Goal: Task Accomplishment & Management: Manage account settings

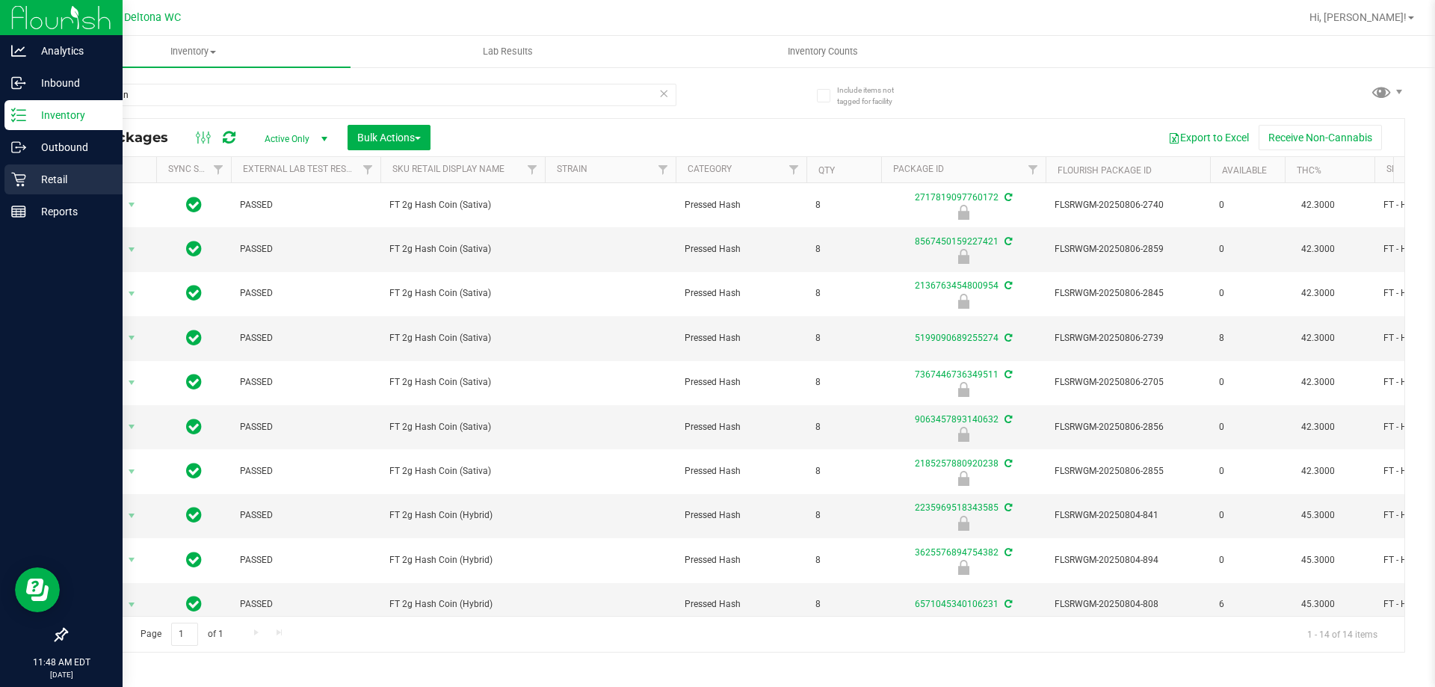
click at [33, 179] on p "Retail" at bounding box center [71, 179] width 90 height 18
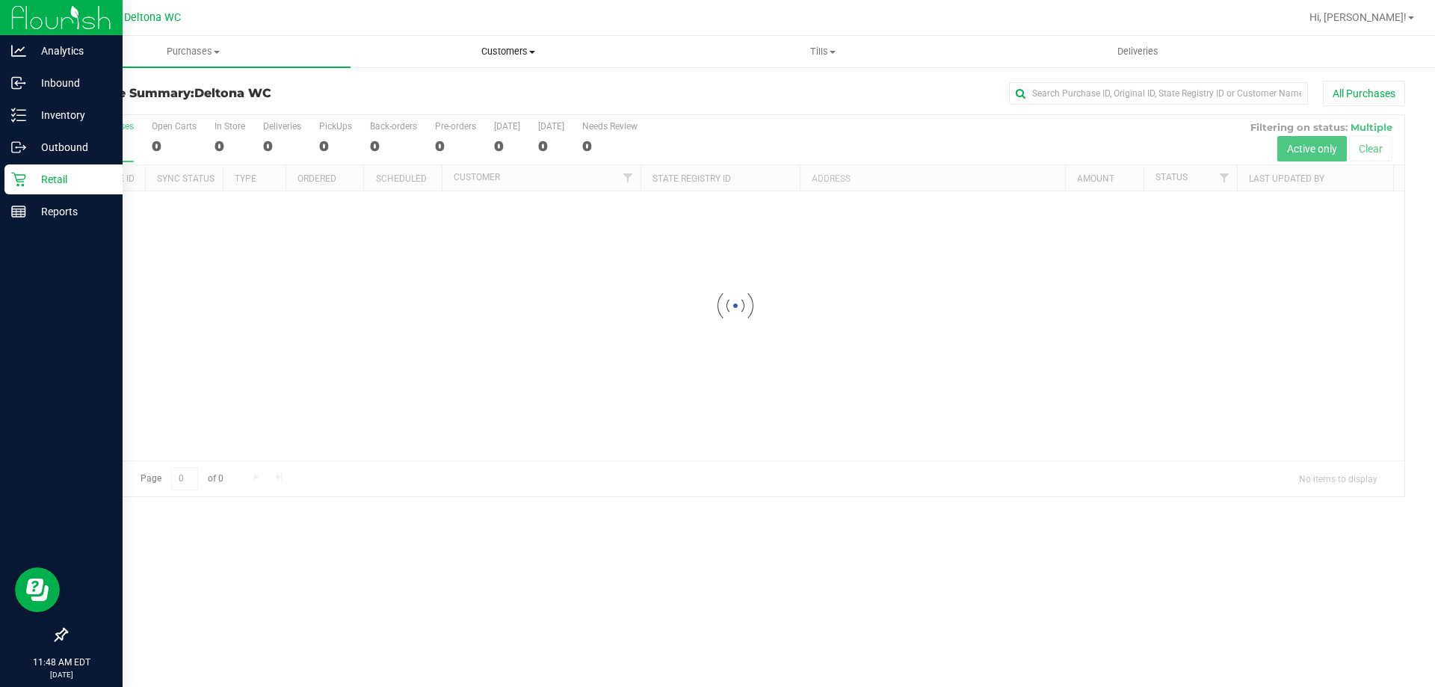
click at [538, 55] on span "Customers" at bounding box center [507, 51] width 313 height 13
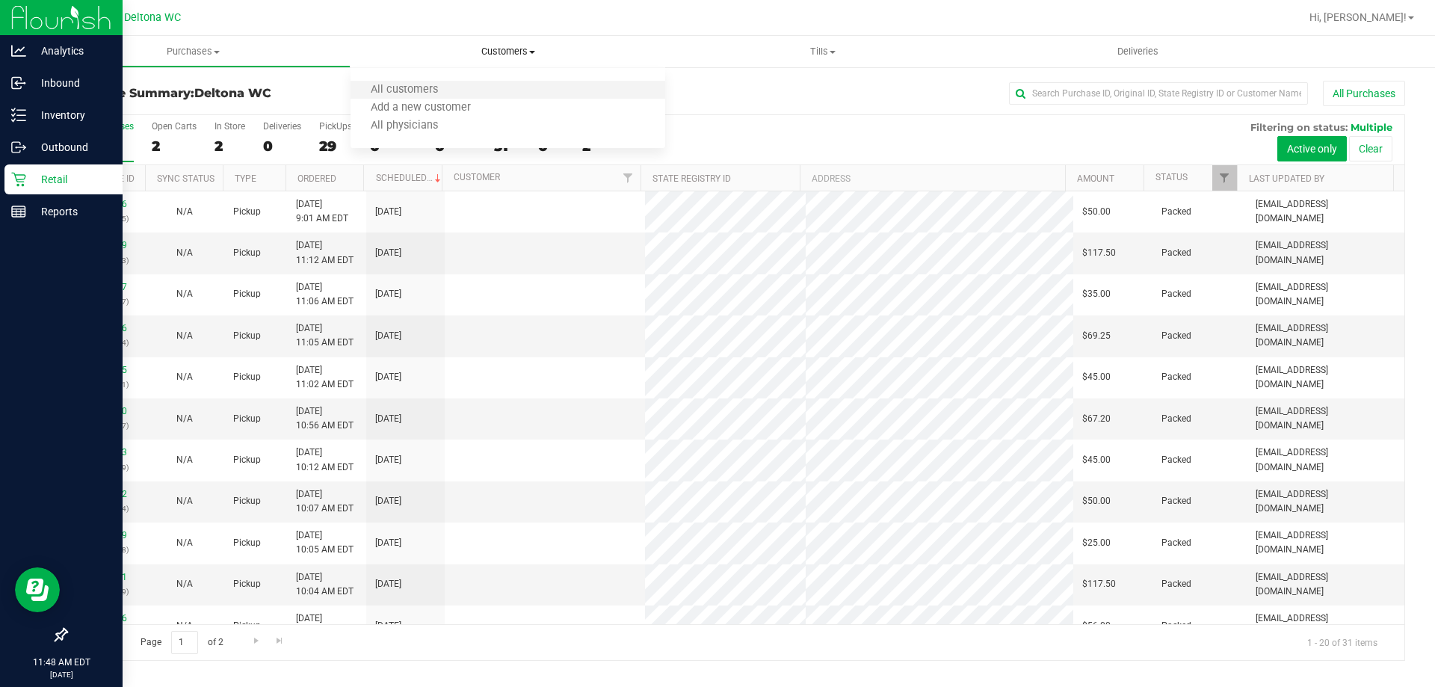
click at [466, 93] on li "All customers" at bounding box center [507, 90] width 315 height 18
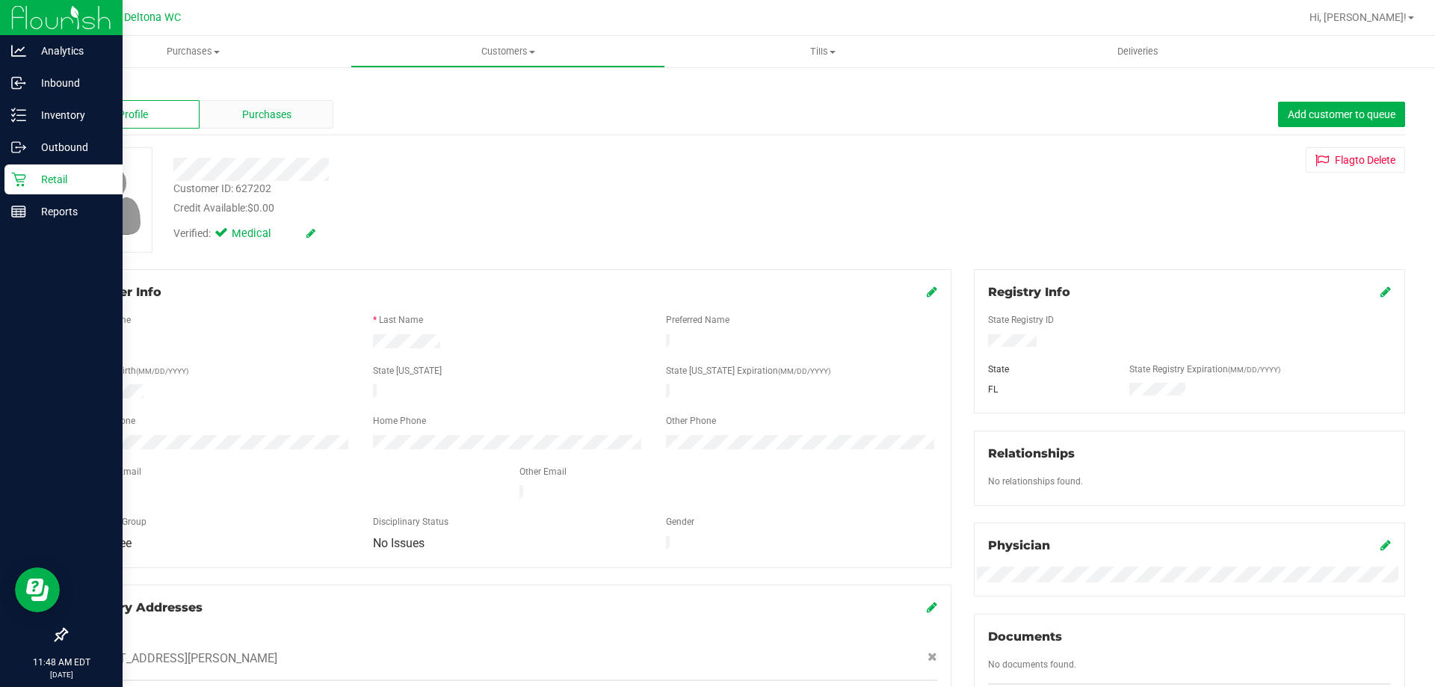
click at [268, 117] on span "Purchases" at bounding box center [266, 115] width 49 height 16
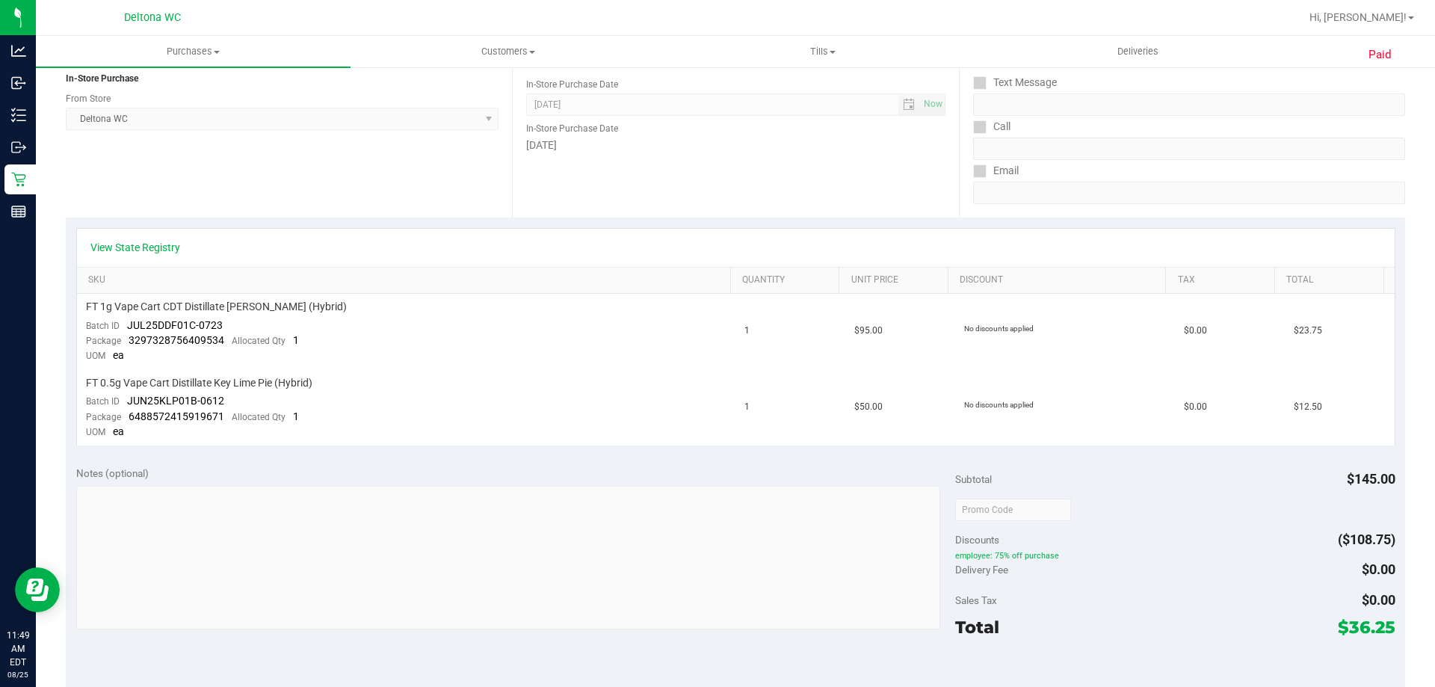
scroll to position [224, 0]
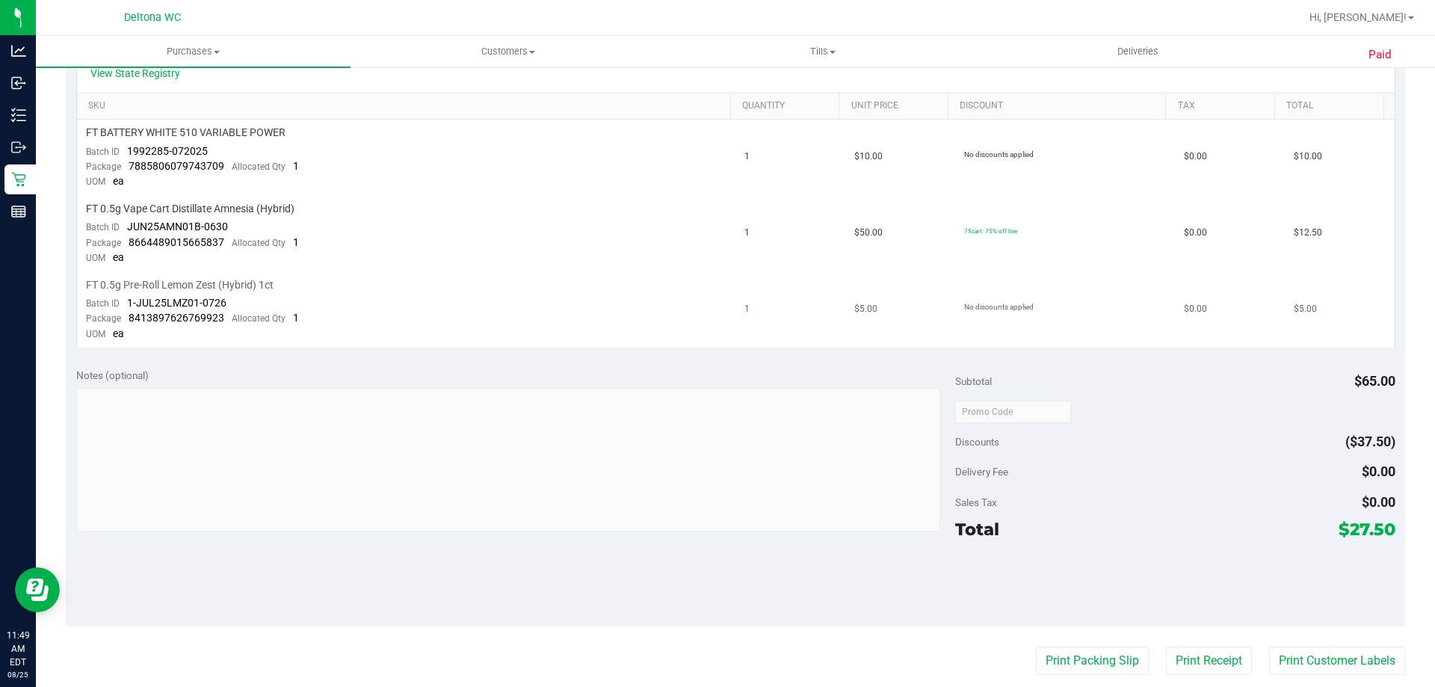
scroll to position [374, 0]
